Goal: Task Accomplishment & Management: Manage account settings

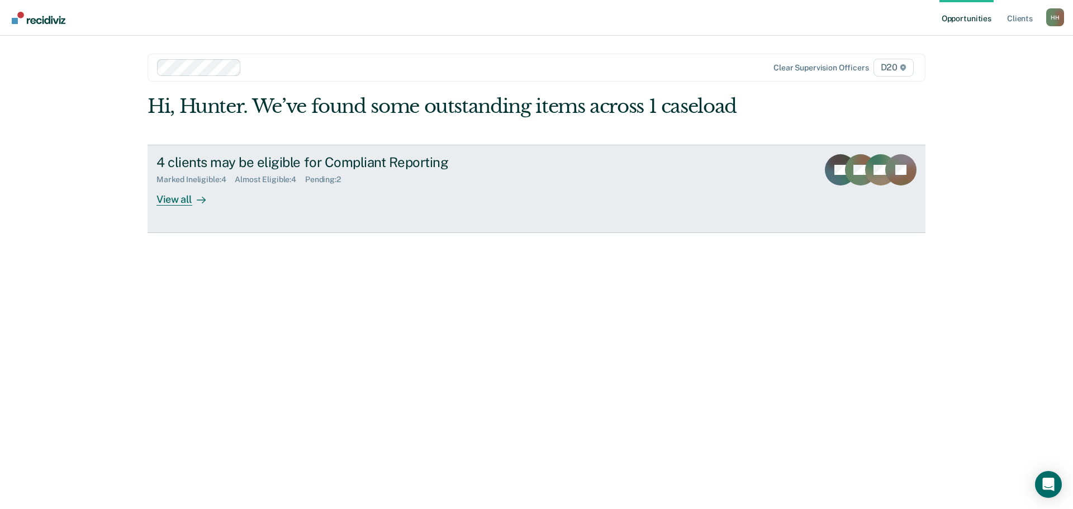
click at [183, 210] on link "4 clients may be eligible for Compliant Reporting Marked Ineligible : 4 Almost …" at bounding box center [537, 189] width 778 height 88
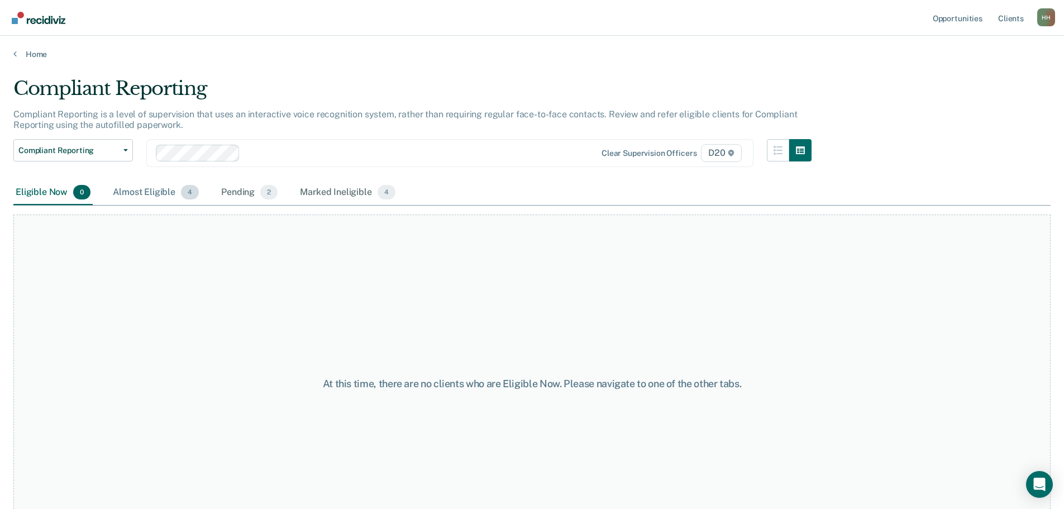
click at [144, 197] on div "Almost Eligible 4" at bounding box center [156, 192] width 91 height 25
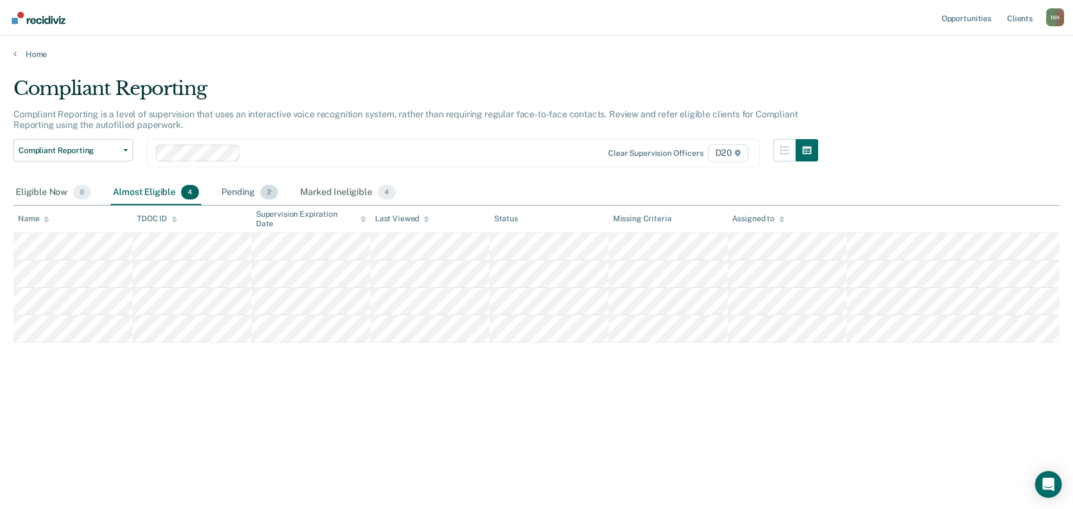
click at [246, 194] on div "Pending 2" at bounding box center [249, 192] width 61 height 25
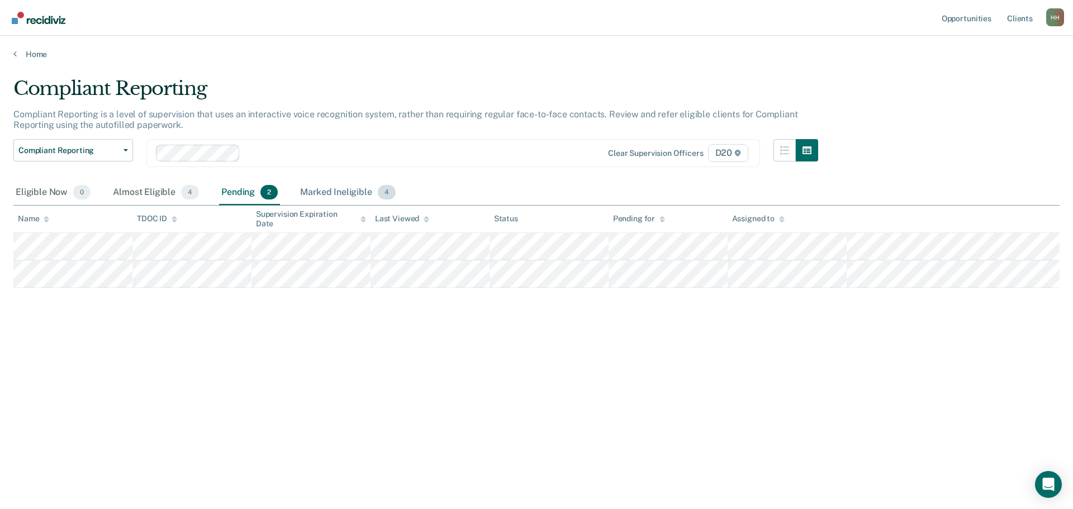
click at [306, 194] on div "Marked Ineligible 4" at bounding box center [348, 192] width 100 height 25
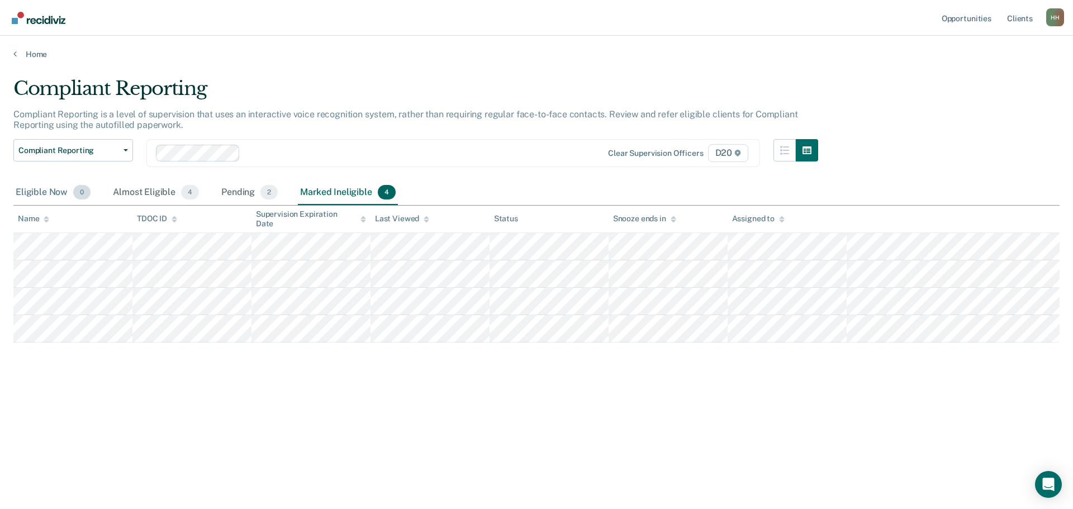
click at [35, 192] on div "Eligible Now 0" at bounding box center [52, 192] width 79 height 25
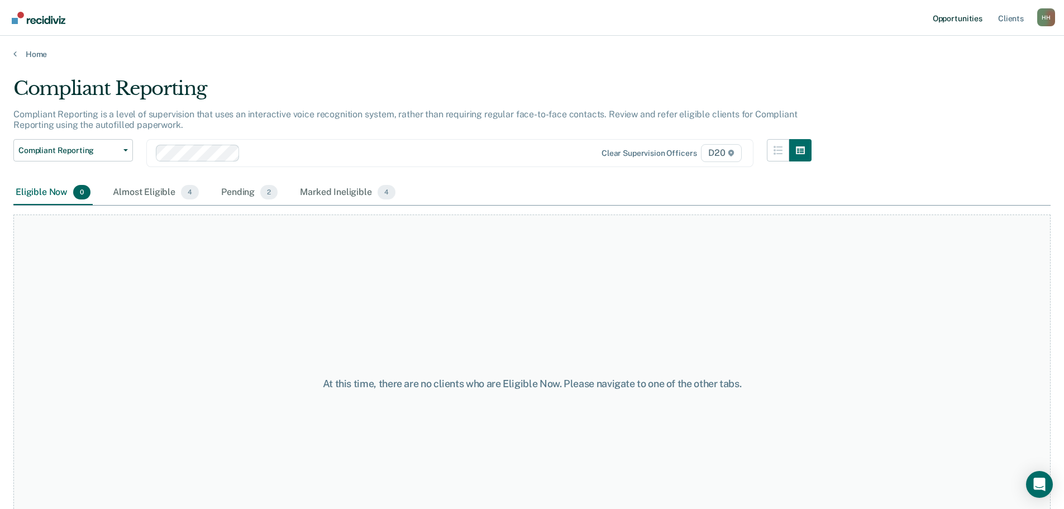
click at [971, 18] on link "Opportunities" at bounding box center [958, 18] width 54 height 36
